Goal: Find specific page/section: Find specific page/section

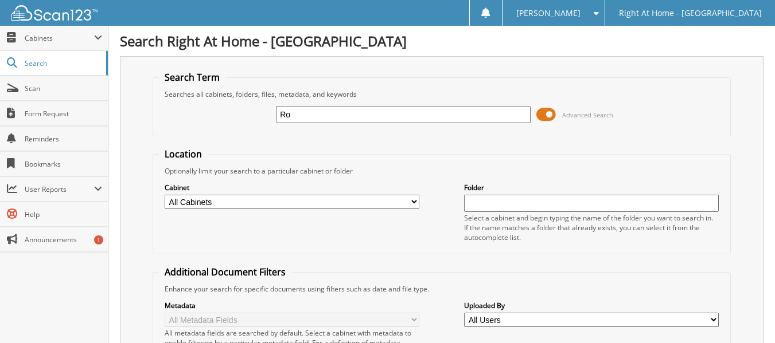
type input "R"
click at [23, 52] on link "Search" at bounding box center [54, 63] width 108 height 25
click at [34, 66] on span "Search" at bounding box center [63, 63] width 76 height 10
click at [30, 36] on span "Cabinets" at bounding box center [59, 38] width 69 height 10
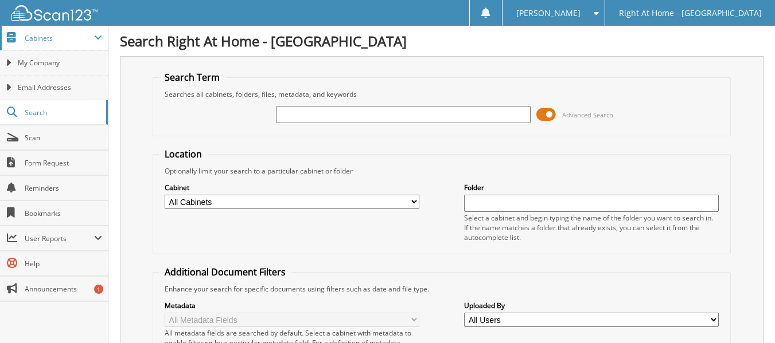
click at [38, 40] on span "Cabinets" at bounding box center [59, 38] width 69 height 10
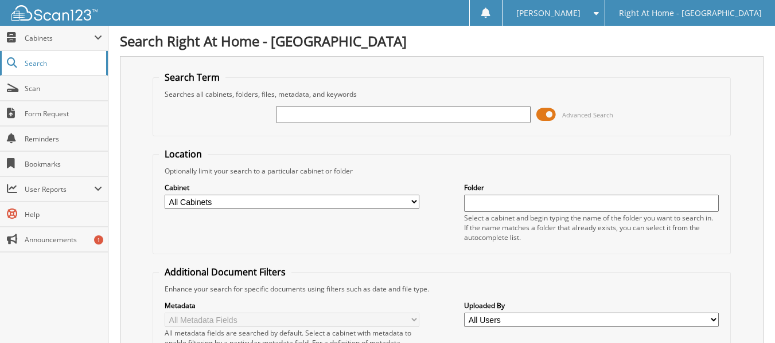
click at [22, 63] on link "Search" at bounding box center [54, 63] width 108 height 25
click at [40, 40] on span "Cabinets" at bounding box center [59, 38] width 69 height 10
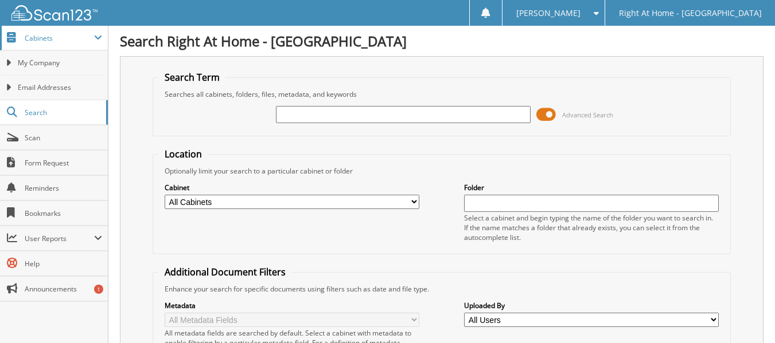
click at [28, 38] on span "Cabinets" at bounding box center [59, 38] width 69 height 10
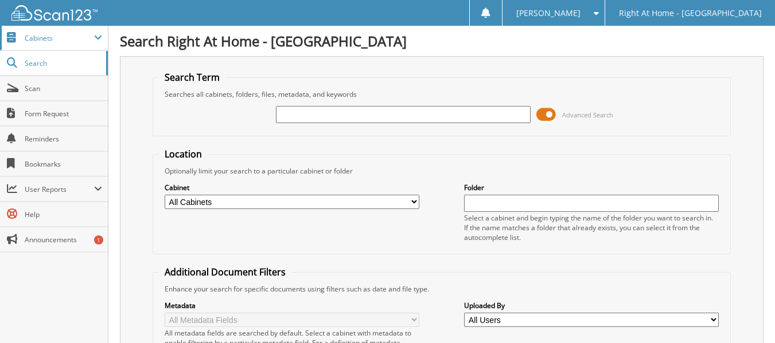
click at [30, 36] on span "Cabinets" at bounding box center [59, 38] width 69 height 10
